Goal: Task Accomplishment & Management: Use online tool/utility

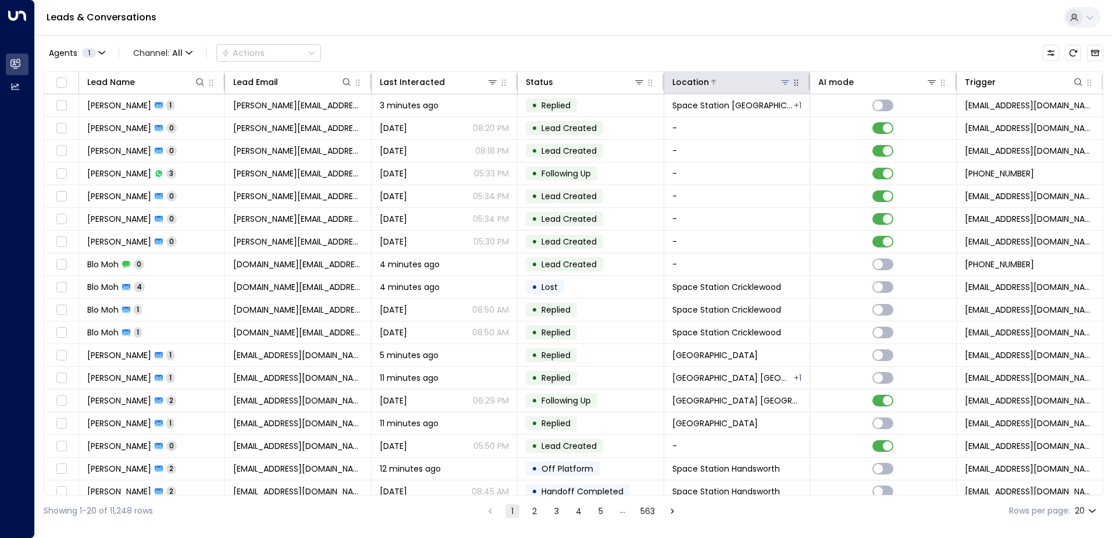
click at [781, 83] on icon at bounding box center [785, 81] width 9 height 9
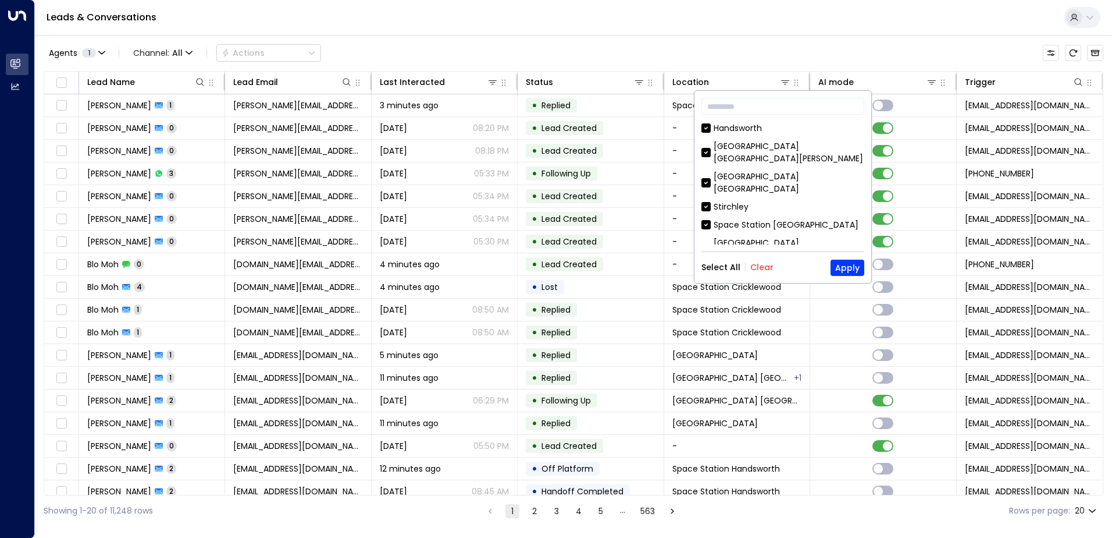
click at [769, 267] on button "Clear" at bounding box center [762, 266] width 23 height 9
click at [781, 83] on icon at bounding box center [785, 81] width 9 height 9
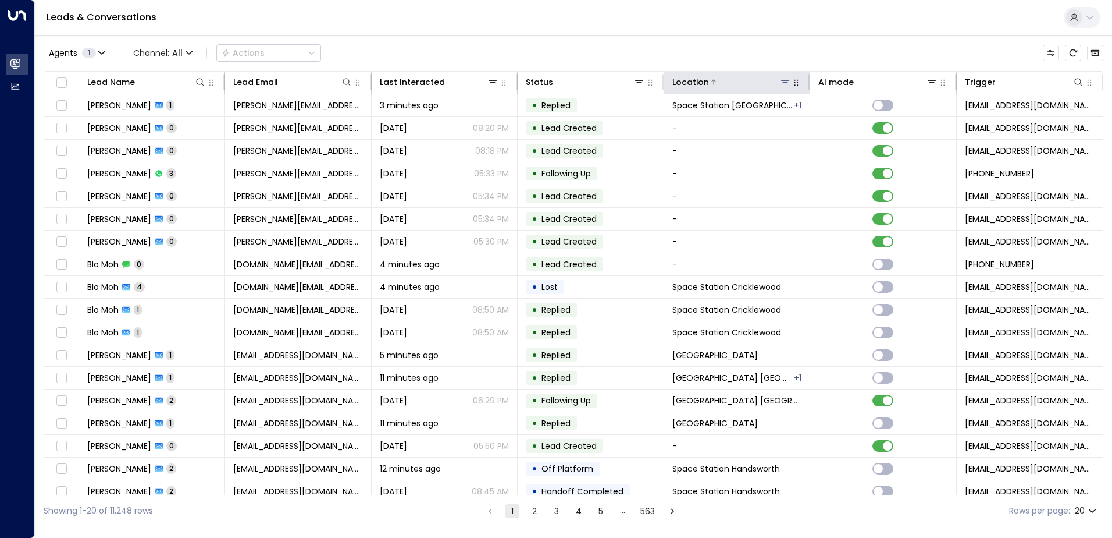
click at [781, 83] on icon at bounding box center [785, 81] width 9 height 9
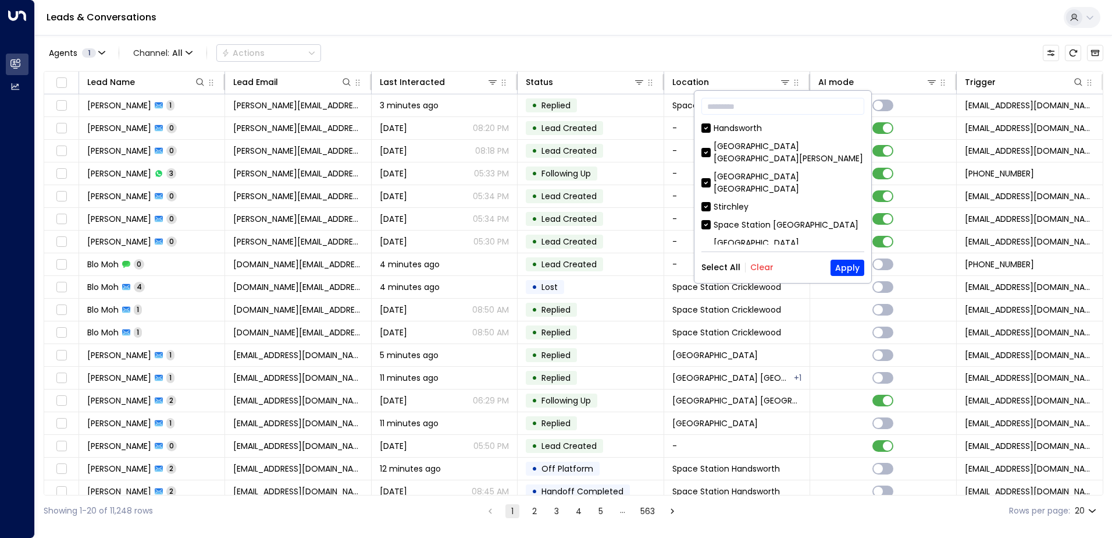
click at [753, 269] on button "Clear" at bounding box center [762, 266] width 23 height 9
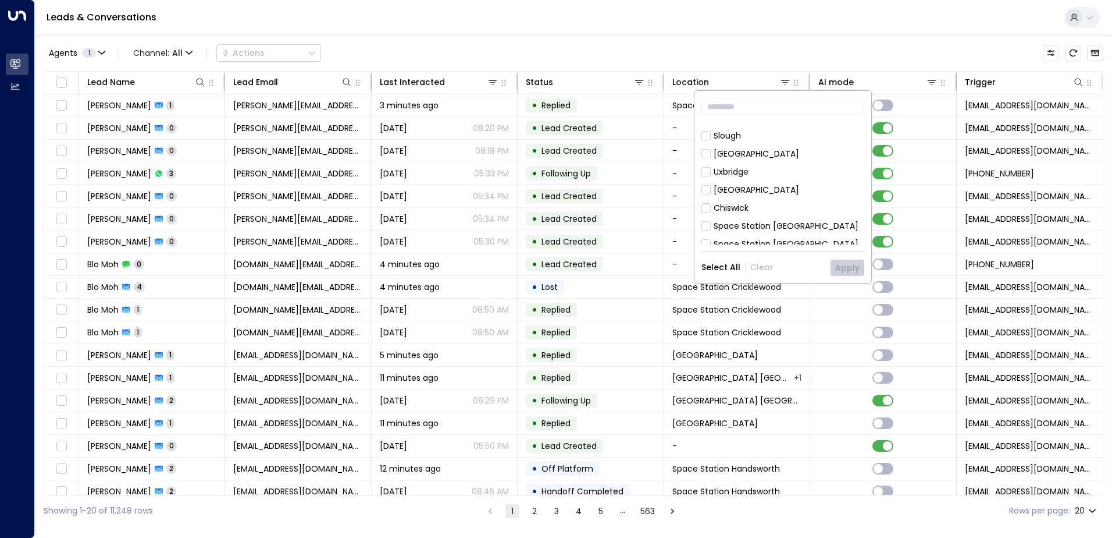
scroll to position [349, 0]
click at [805, 237] on div "Space Station [GEOGRAPHIC_DATA]" at bounding box center [786, 243] width 145 height 12
click at [849, 271] on button "Apply" at bounding box center [848, 267] width 34 height 16
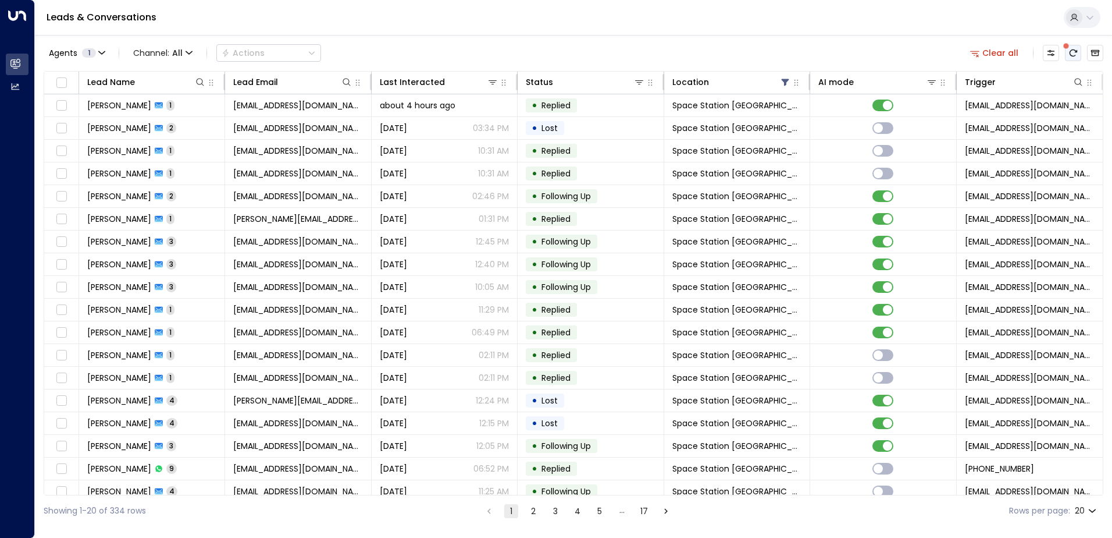
click at [1073, 53] on icon "There are new threads available. Refresh the grid to view the latest updates." at bounding box center [1073, 52] width 9 height 9
click at [194, 81] on button at bounding box center [200, 82] width 12 height 12
click at [152, 122] on input "text" at bounding box center [200, 124] width 161 height 22
type input "****"
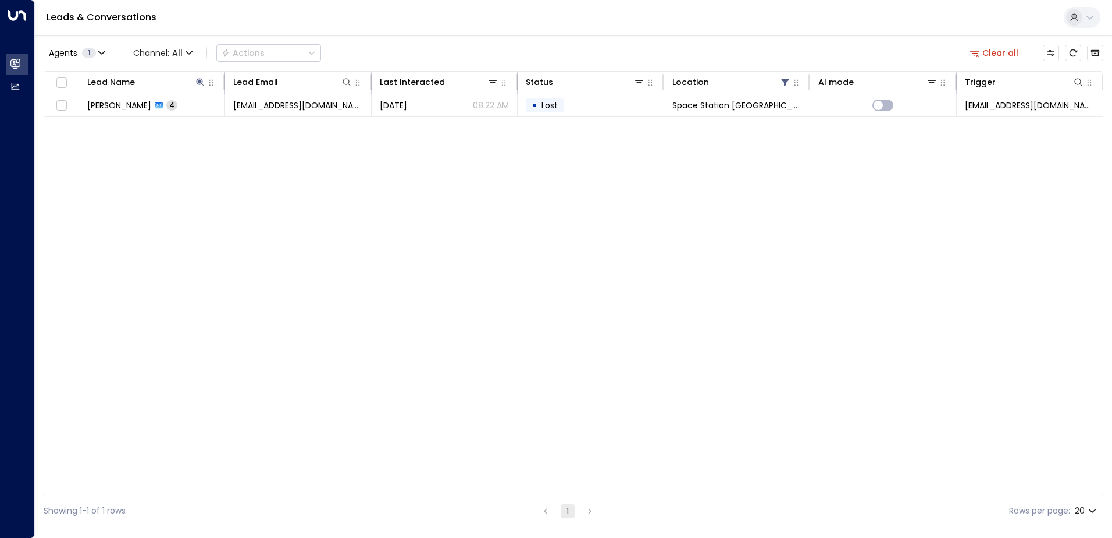
click at [198, 237] on div "Lead Name Lead Email Last Interacted Status Location AI mode Trigger [PERSON_NA…" at bounding box center [574, 283] width 1060 height 424
click at [197, 83] on icon at bounding box center [199, 81] width 9 height 9
click at [200, 81] on icon at bounding box center [201, 82] width 8 height 8
drag, startPoint x: 180, startPoint y: 126, endPoint x: 108, endPoint y: 123, distance: 72.2
click at [108, 123] on body "Overview Leads & Conversations Leads & Conversations Analytics Analytics Leads …" at bounding box center [556, 263] width 1112 height 526
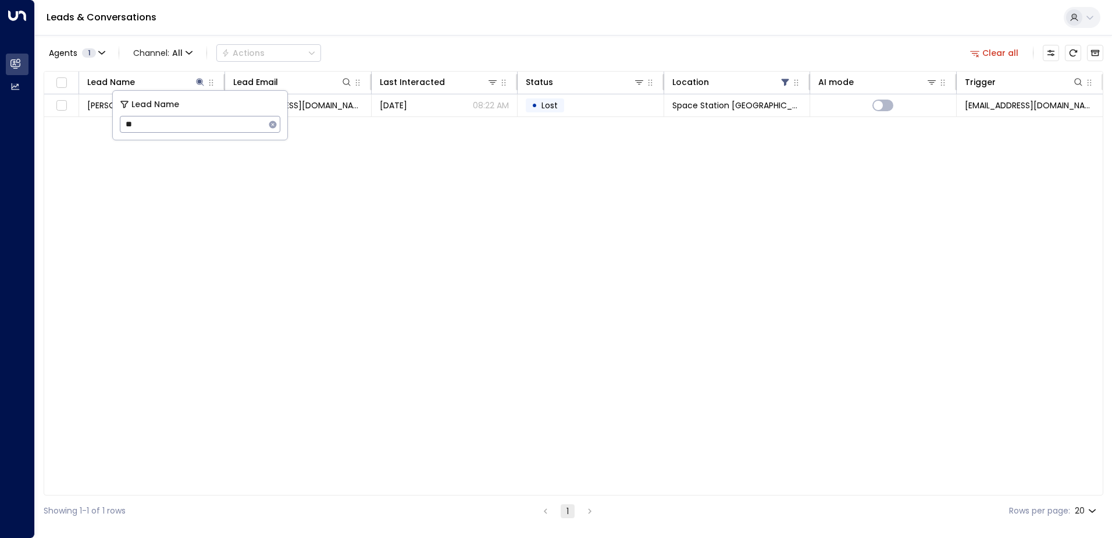
type input "*"
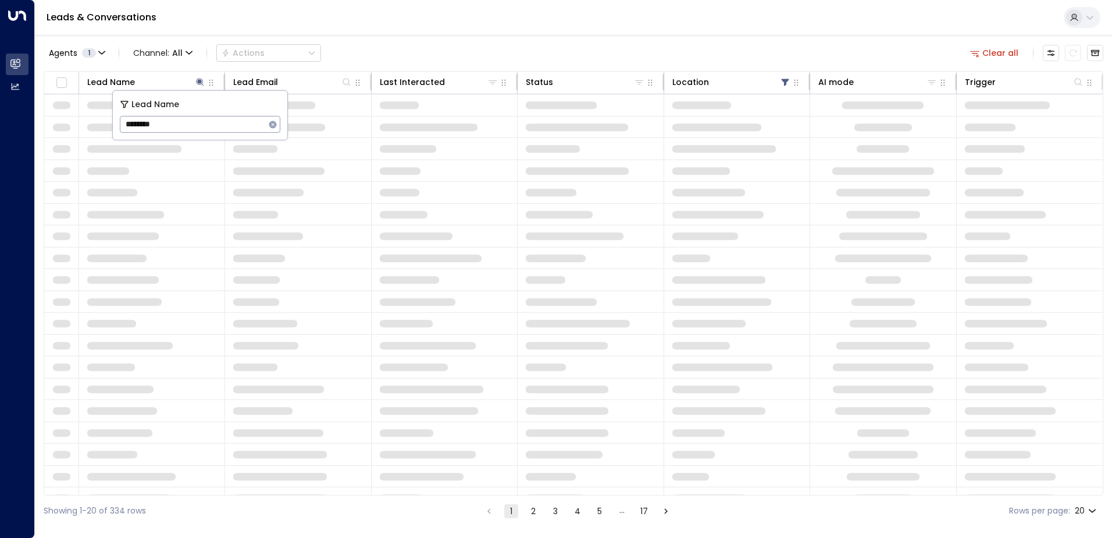
type input "********"
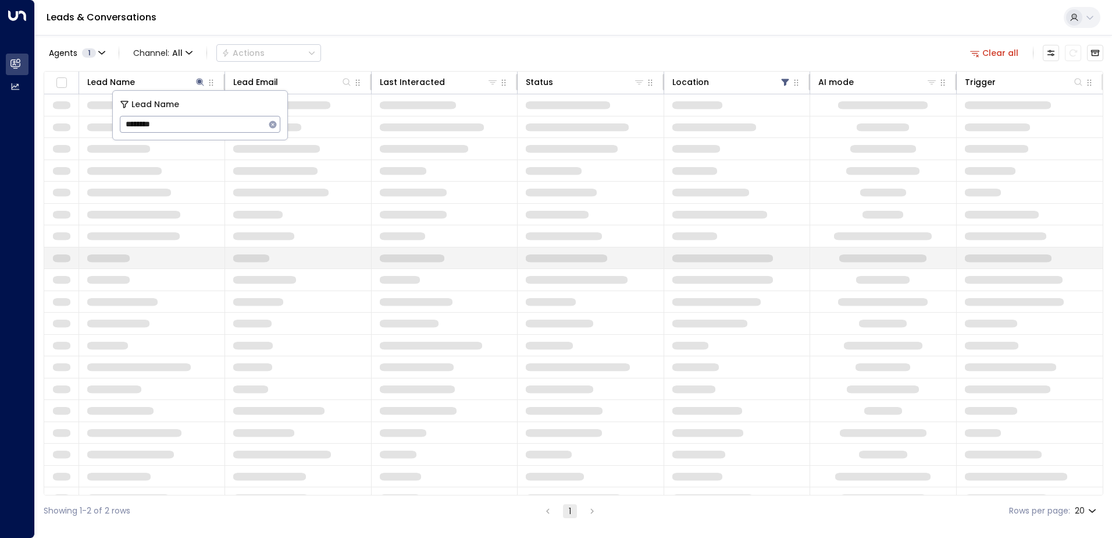
click at [251, 250] on td at bounding box center [298, 258] width 146 height 22
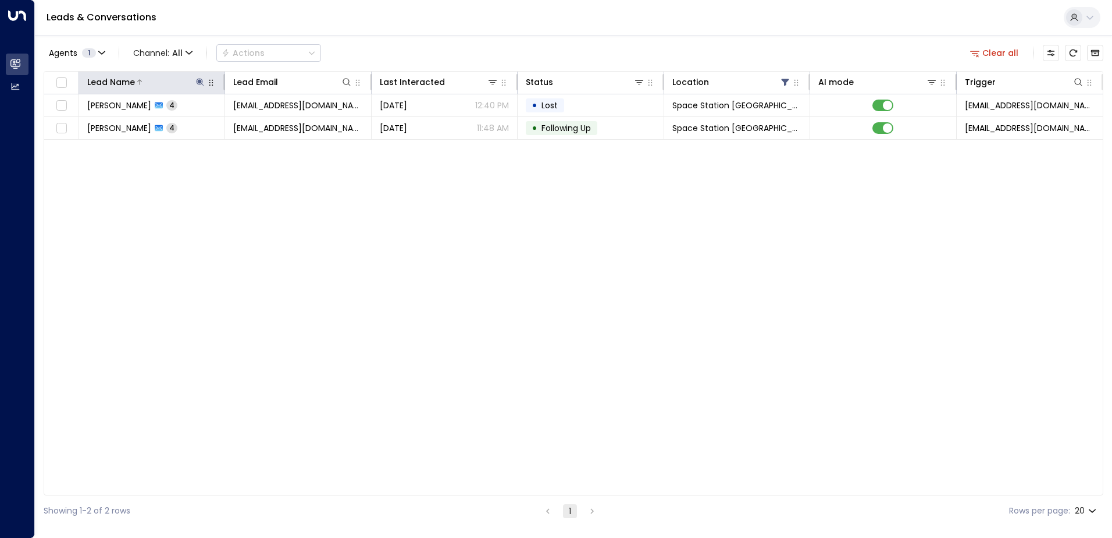
click at [204, 83] on icon at bounding box center [199, 81] width 9 height 9
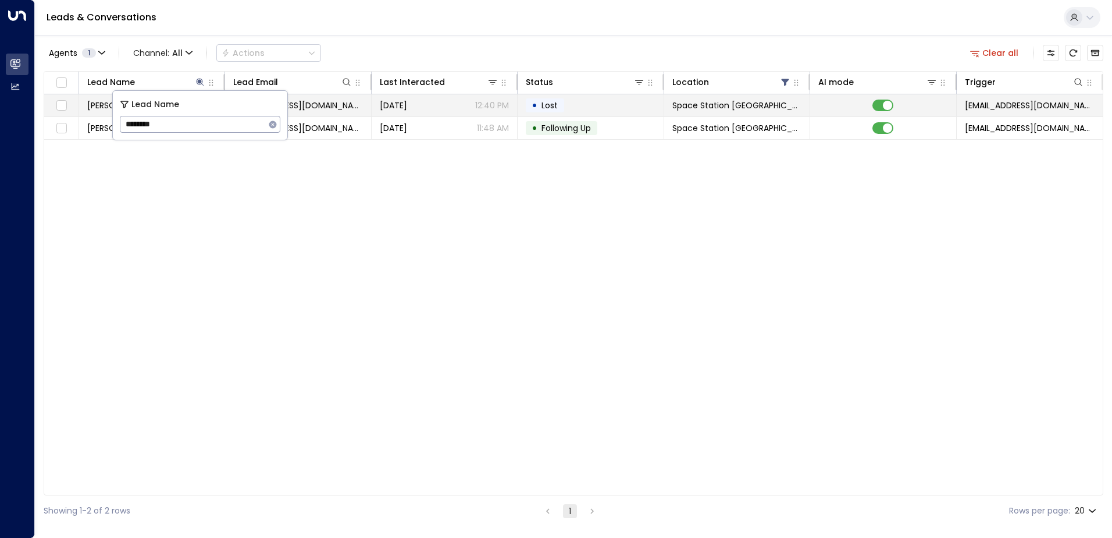
drag, startPoint x: 166, startPoint y: 123, endPoint x: 87, endPoint y: 113, distance: 79.1
click at [87, 113] on body "Overview Leads & Conversations Leads & Conversations Analytics Analytics Leads …" at bounding box center [556, 263] width 1112 height 526
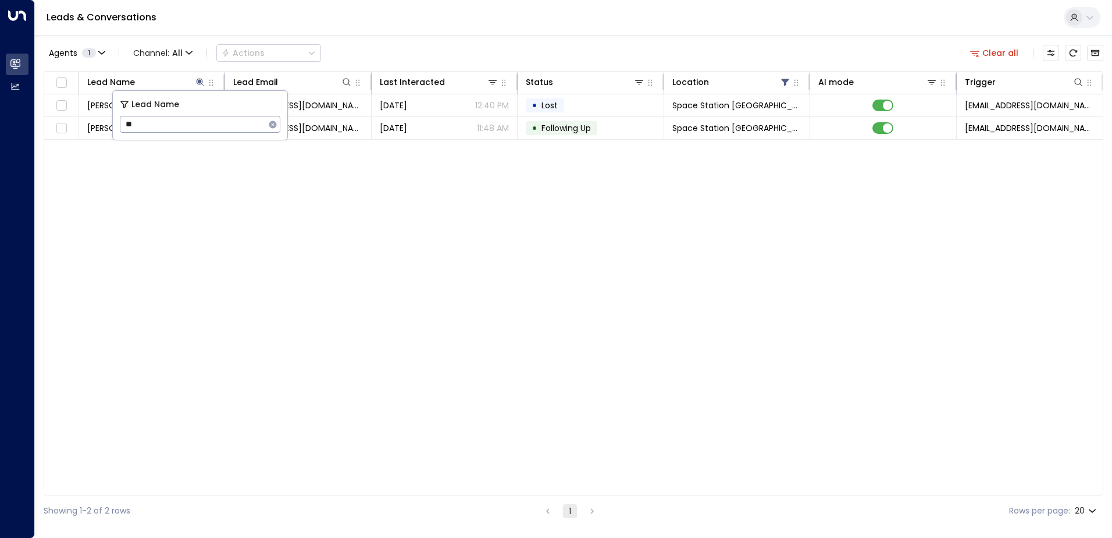
type input "*"
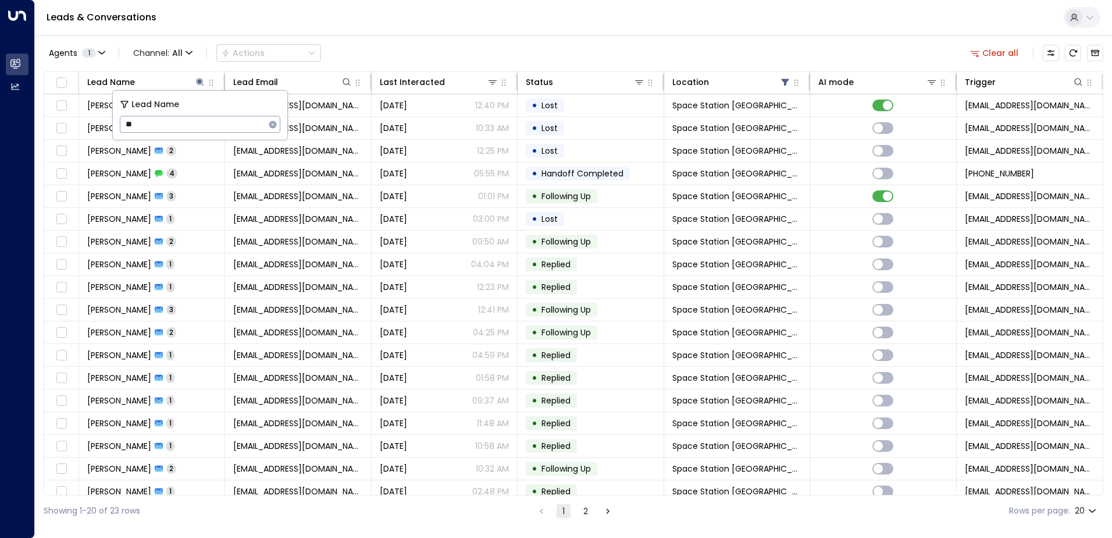
type input "*"
type input "****"
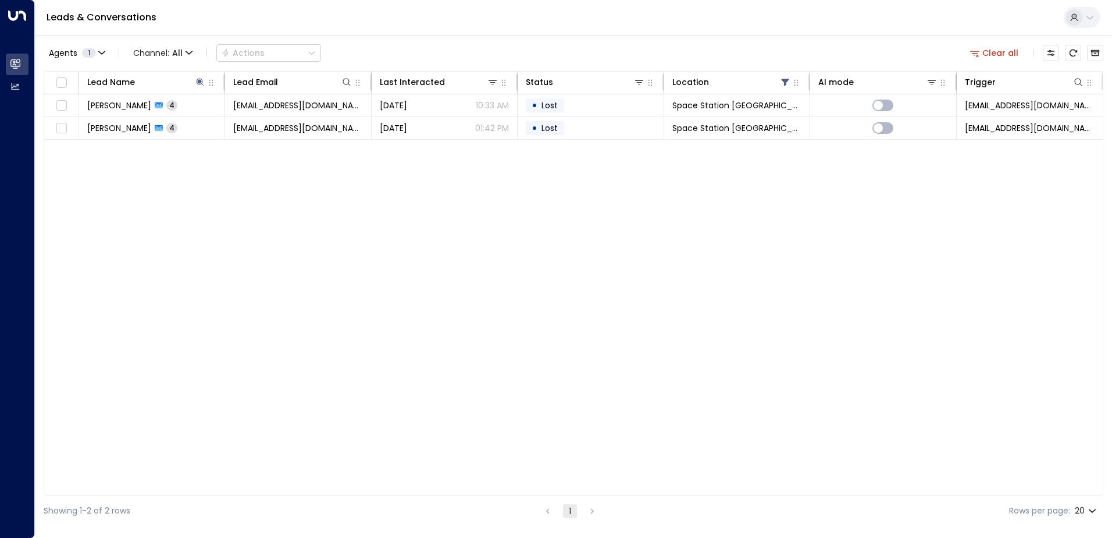
click at [295, 239] on div "Lead Name Lead Email Last Interacted Status Location AI mode Trigger [PERSON_NA…" at bounding box center [574, 283] width 1060 height 424
click at [198, 84] on icon at bounding box center [201, 82] width 8 height 8
drag, startPoint x: 154, startPoint y: 122, endPoint x: 119, endPoint y: 126, distance: 35.7
click at [119, 126] on div "Lead Name **** ​" at bounding box center [200, 115] width 175 height 49
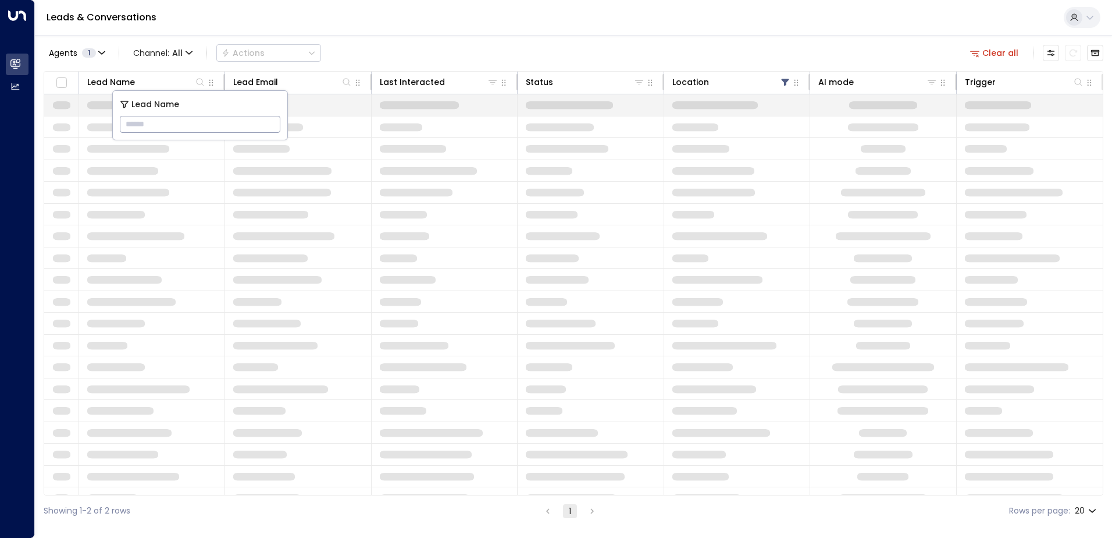
click at [701, 102] on span at bounding box center [716, 105] width 86 height 8
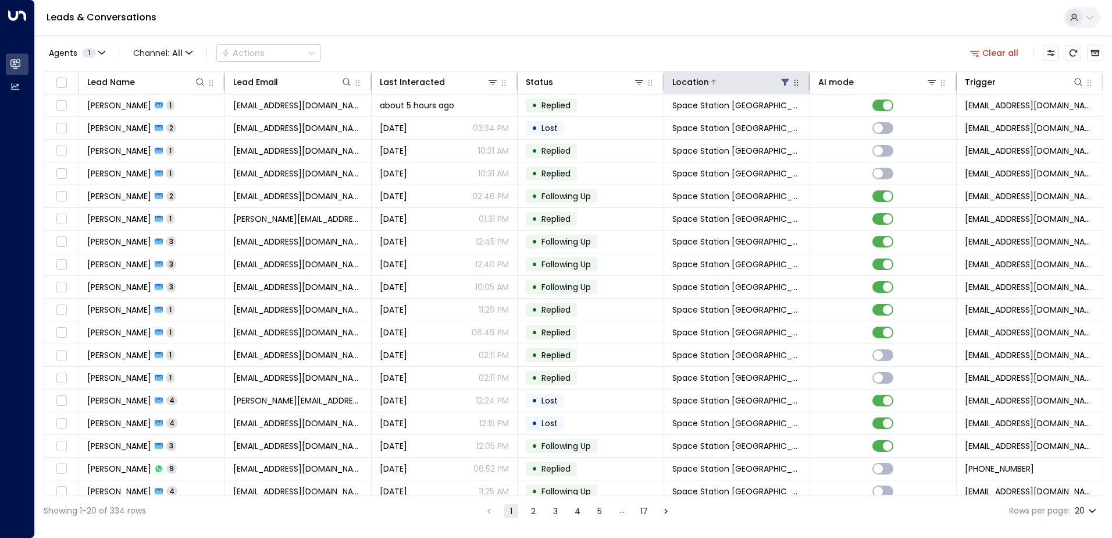
click at [782, 84] on icon at bounding box center [786, 82] width 8 height 7
click at [691, 42] on div "Agents 1 Channel: All Actions Clear all" at bounding box center [574, 53] width 1060 height 24
